Goal: Information Seeking & Learning: Compare options

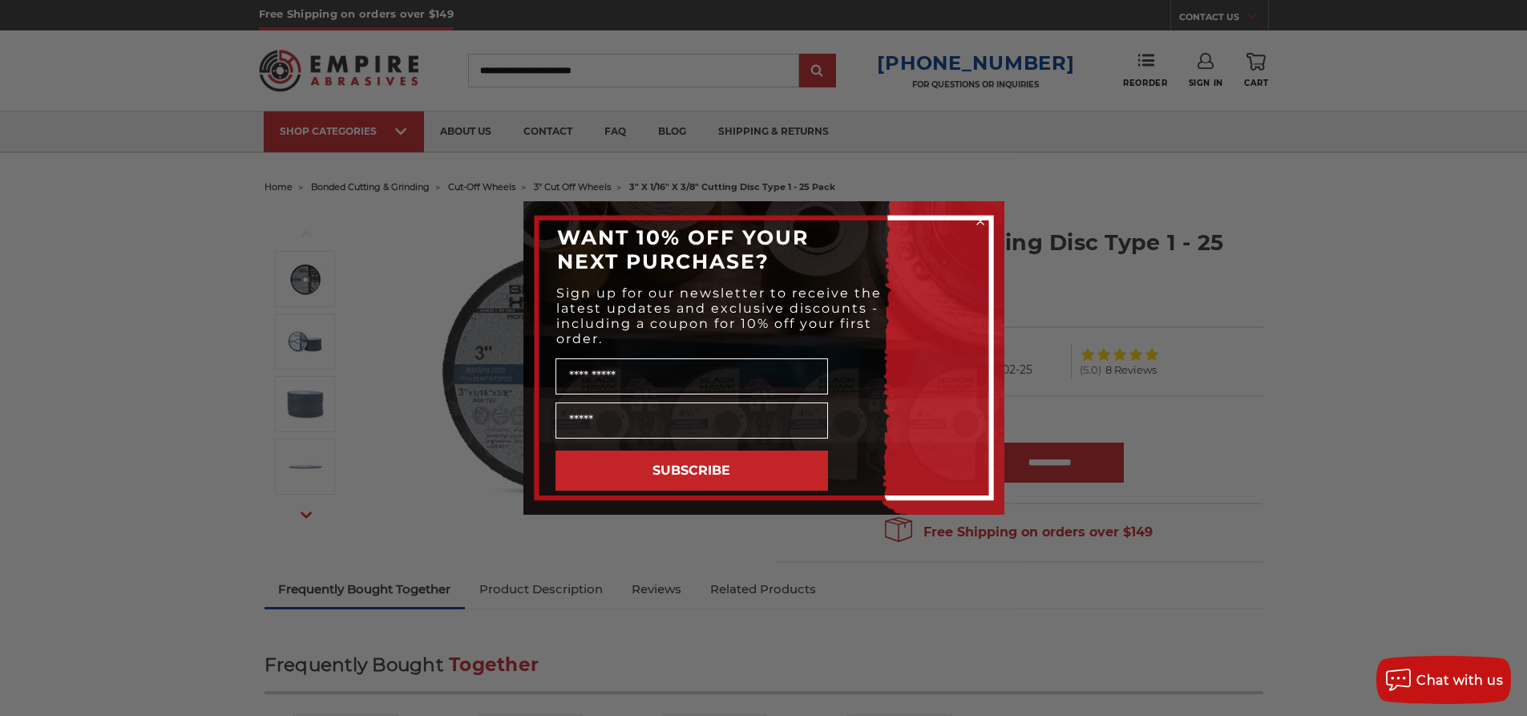
click at [979, 220] on icon "Close dialog" at bounding box center [980, 221] width 6 height 6
